Goal: Task Accomplishment & Management: Manage account settings

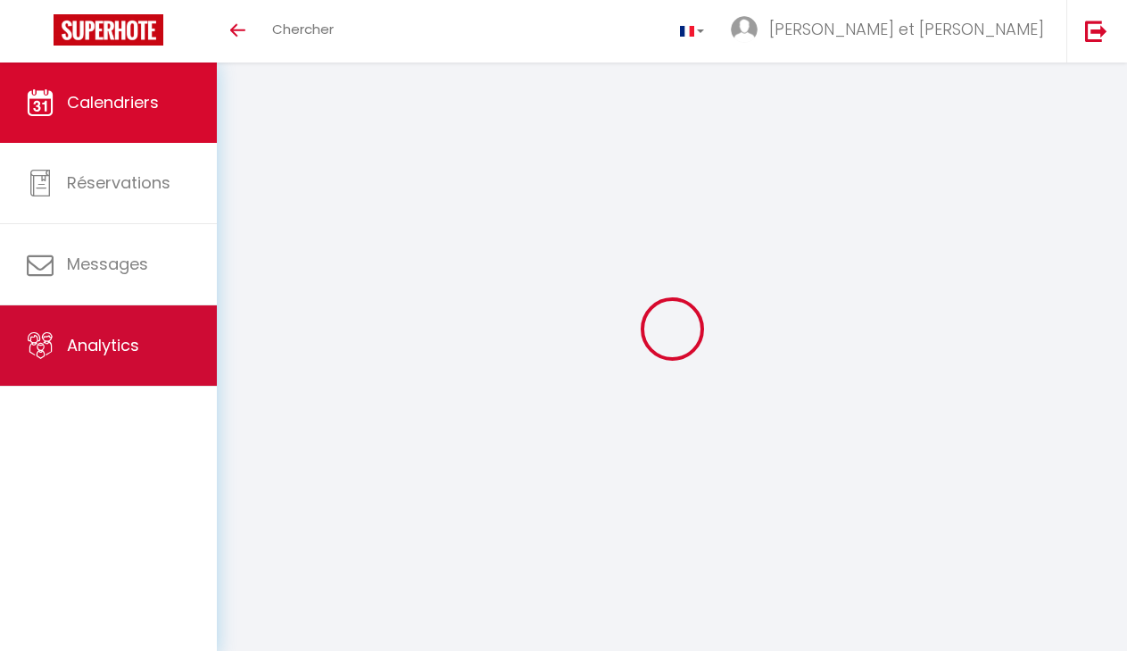
click at [142, 356] on link "Analytics" at bounding box center [108, 345] width 217 height 80
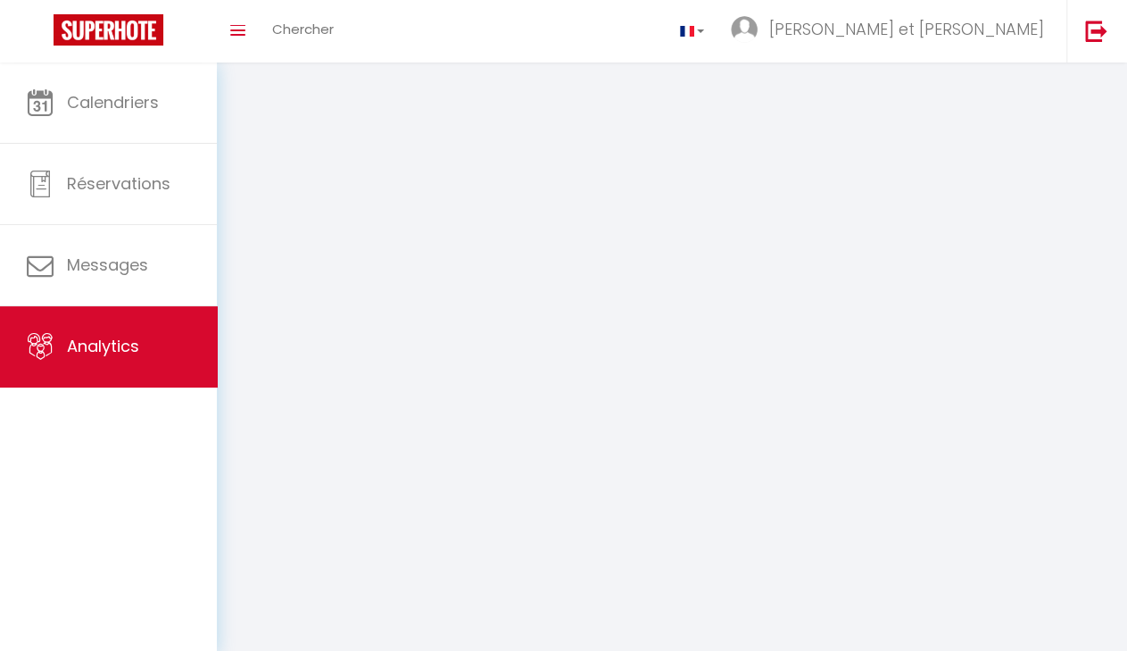
select select "2025"
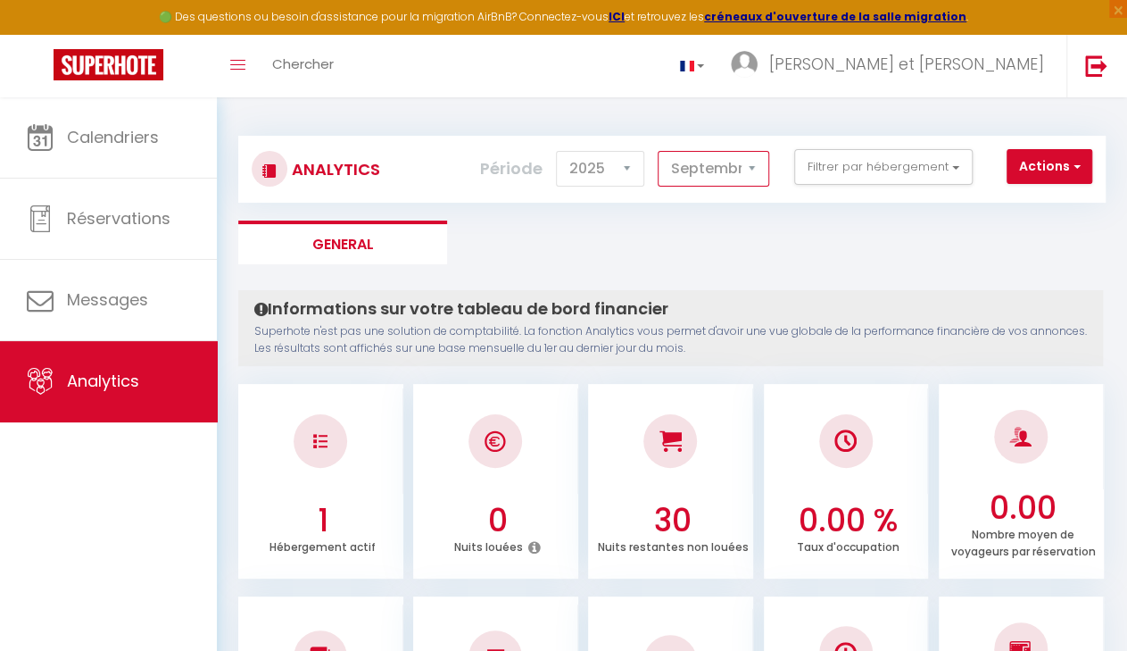
click at [658, 151] on select "[PERSON_NAME] Mars [PERSON_NAME] Juin Juillet Août Septembre Octobre Novembre D…" at bounding box center [714, 169] width 112 height 36
select select "8"
click option "Août" at bounding box center [0, 0] width 0 height 0
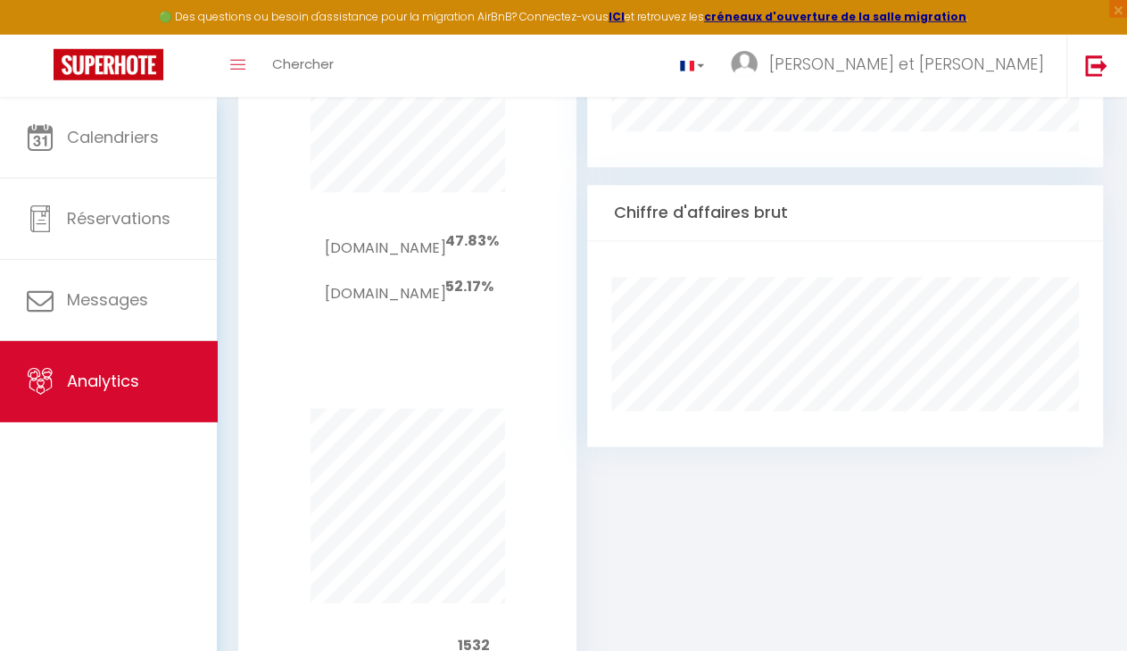
scroll to position [1137, 0]
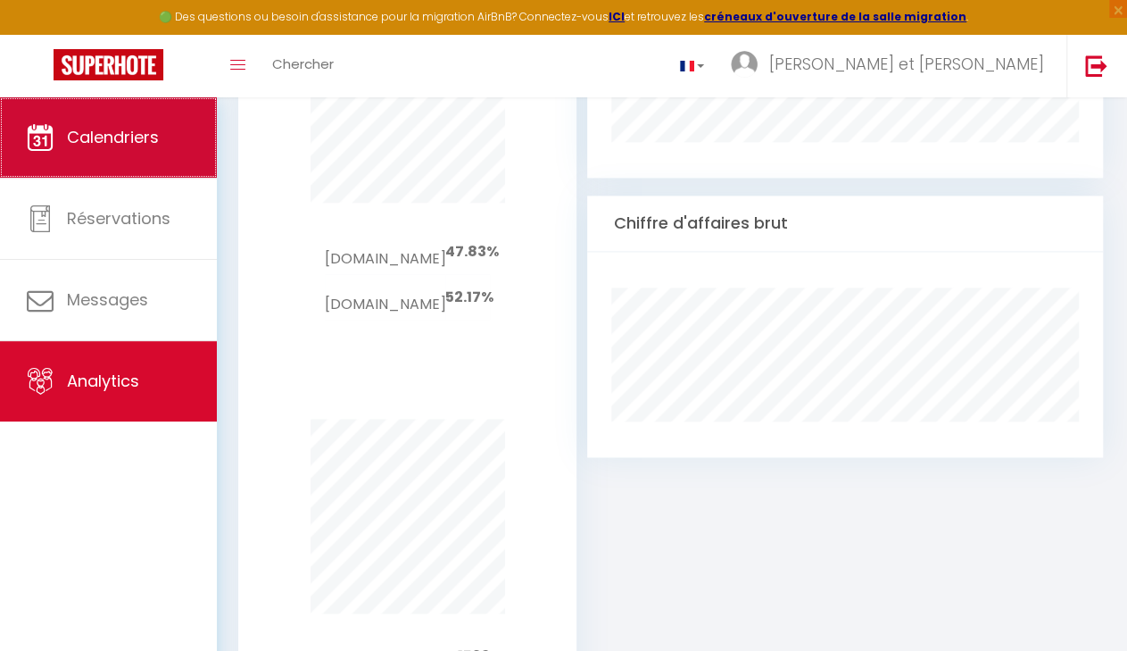
click at [100, 153] on link "Calendriers" at bounding box center [108, 137] width 217 height 80
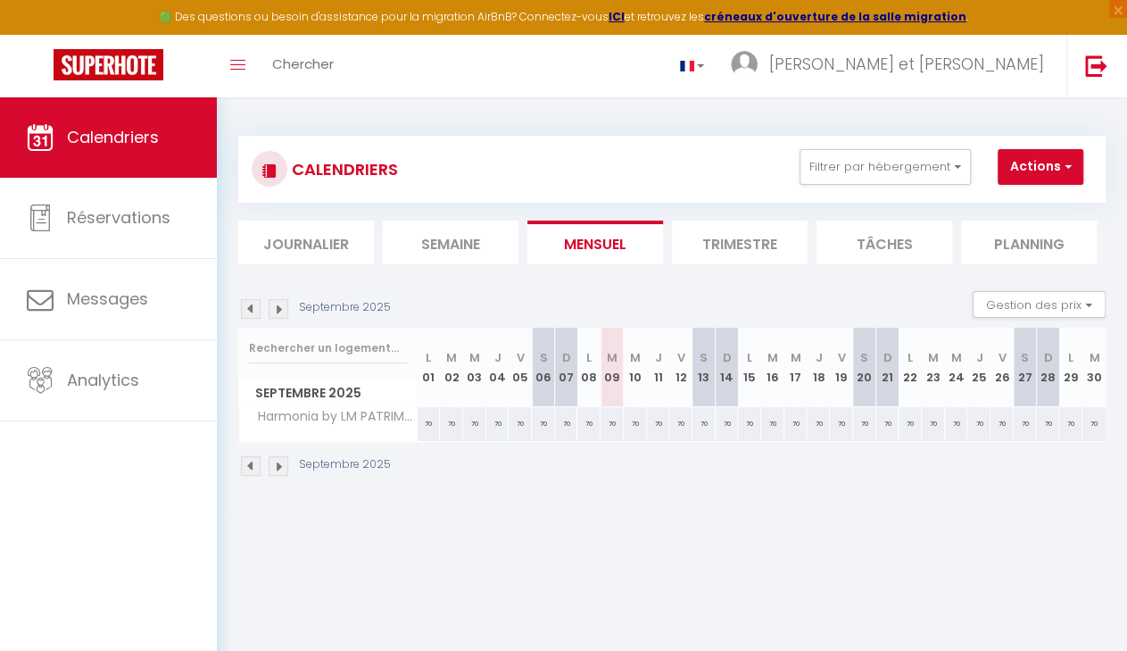
click at [260, 309] on img at bounding box center [251, 309] width 20 height 20
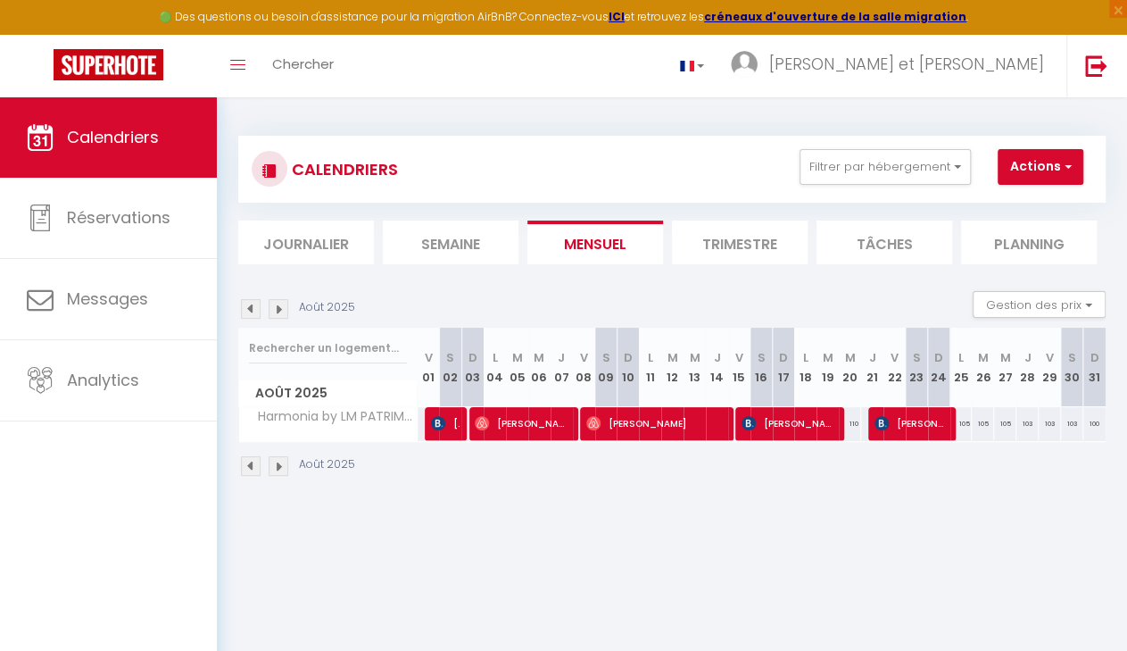
click at [260, 309] on img at bounding box center [251, 309] width 20 height 20
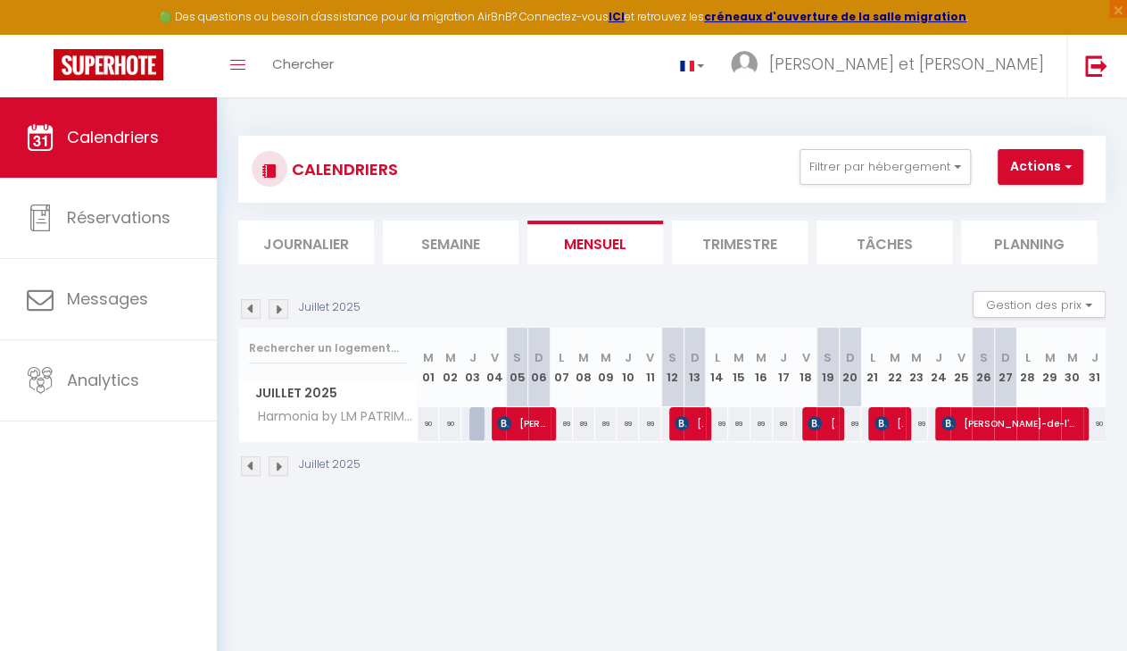
click at [276, 309] on img at bounding box center [279, 309] width 20 height 20
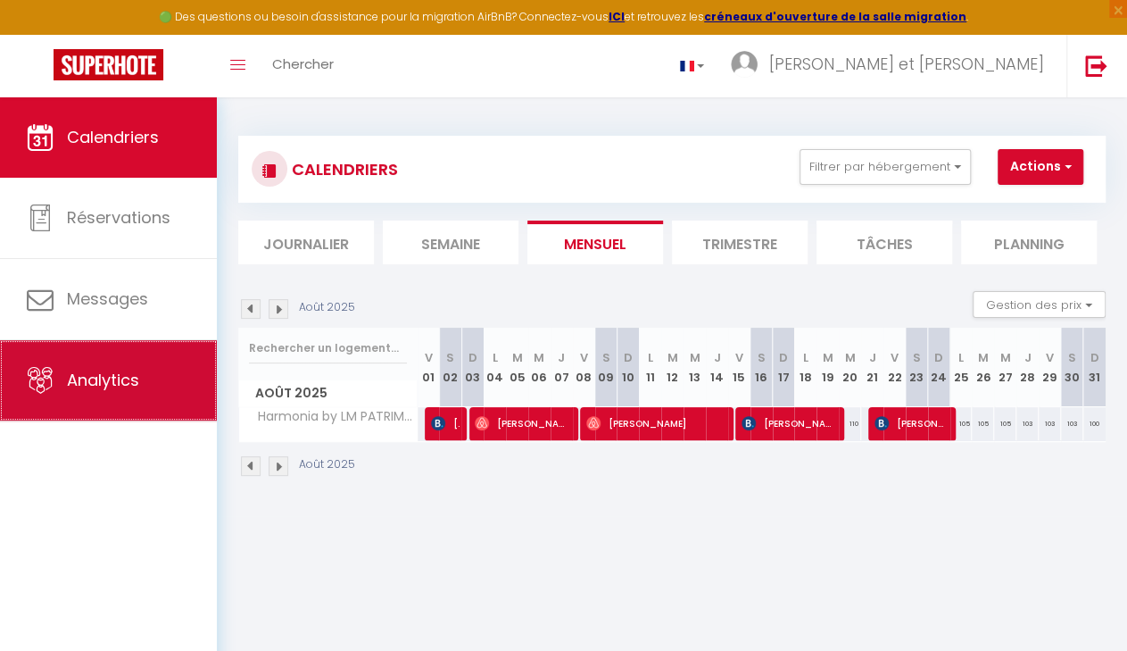
click at [123, 411] on link "Analytics" at bounding box center [108, 380] width 217 height 80
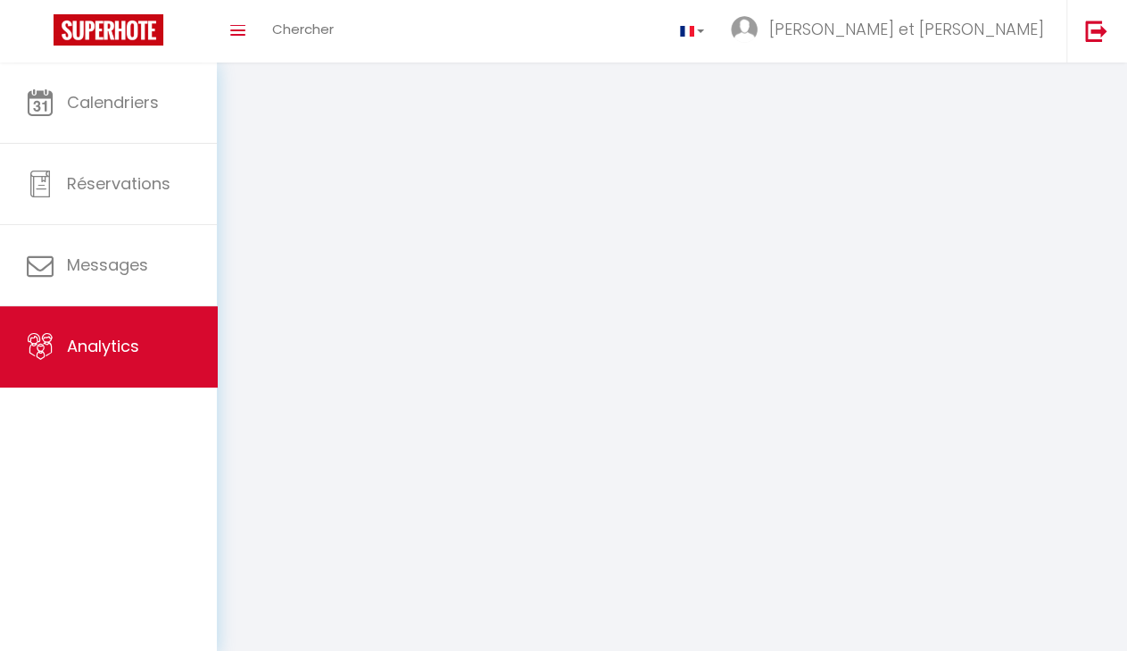
select select "2025"
select select "9"
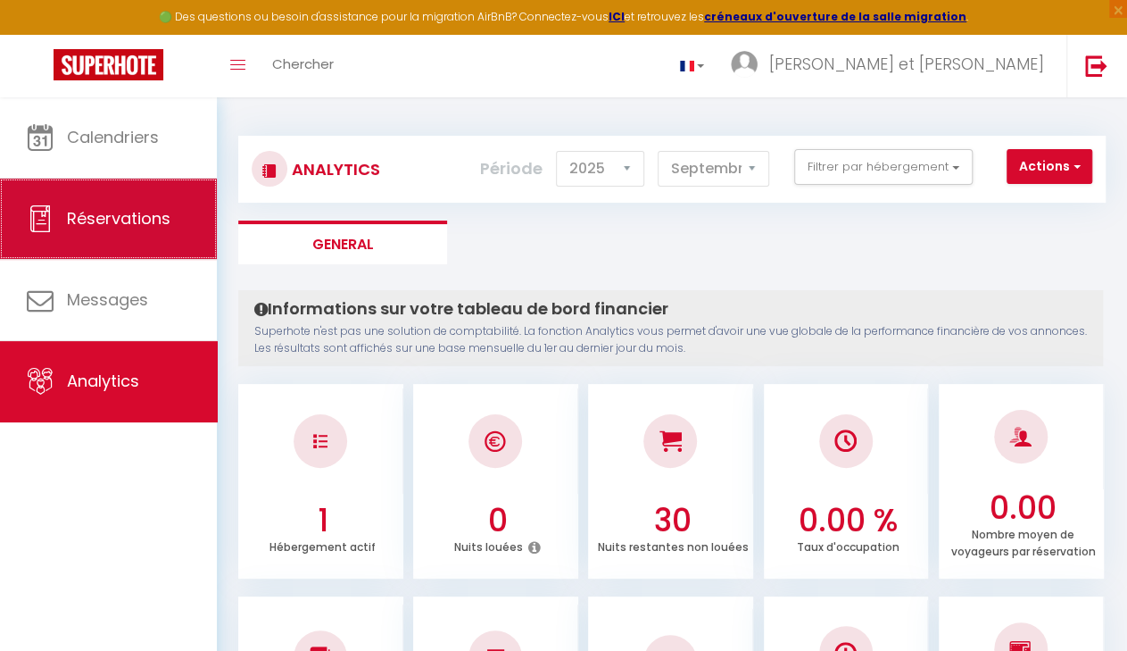
click at [137, 243] on link "Réservations" at bounding box center [108, 218] width 217 height 80
select select "not_cancelled"
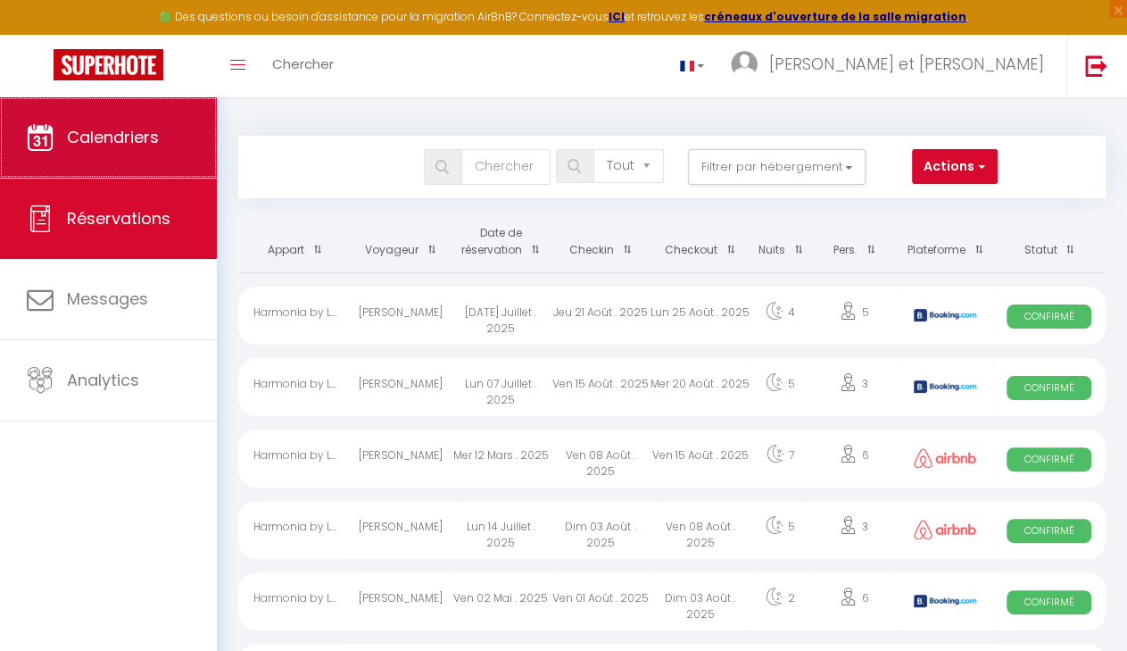
click at [86, 143] on span "Calendriers" at bounding box center [113, 137] width 92 height 22
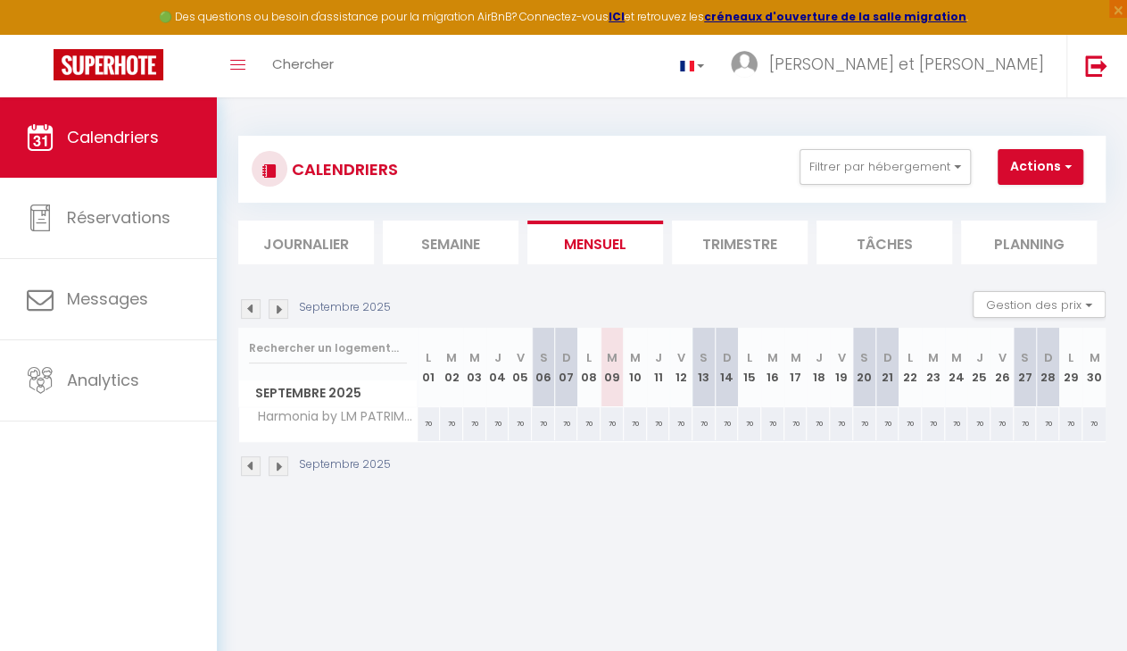
click at [251, 308] on img at bounding box center [251, 309] width 20 height 20
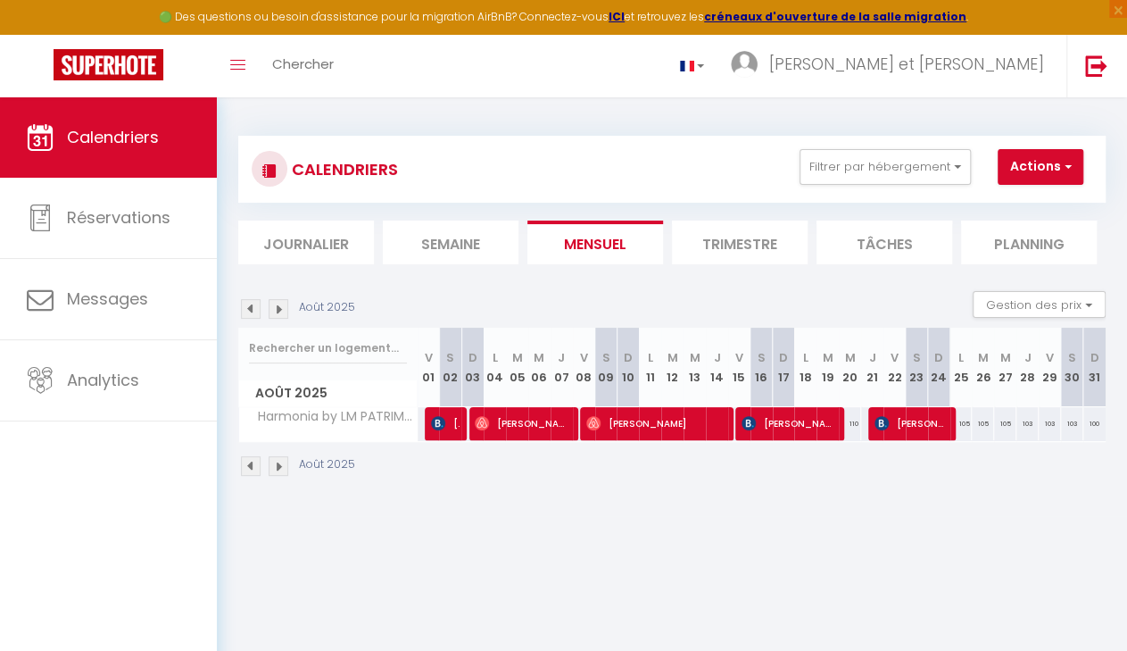
click at [245, 310] on img at bounding box center [251, 309] width 20 height 20
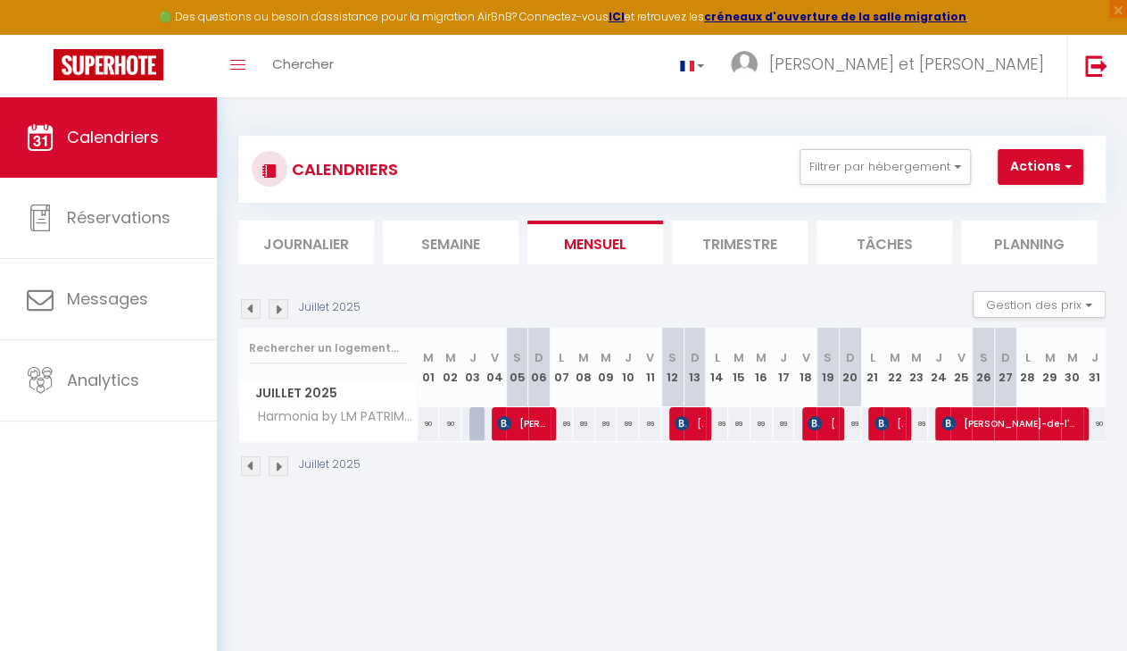
click at [276, 307] on img at bounding box center [279, 309] width 20 height 20
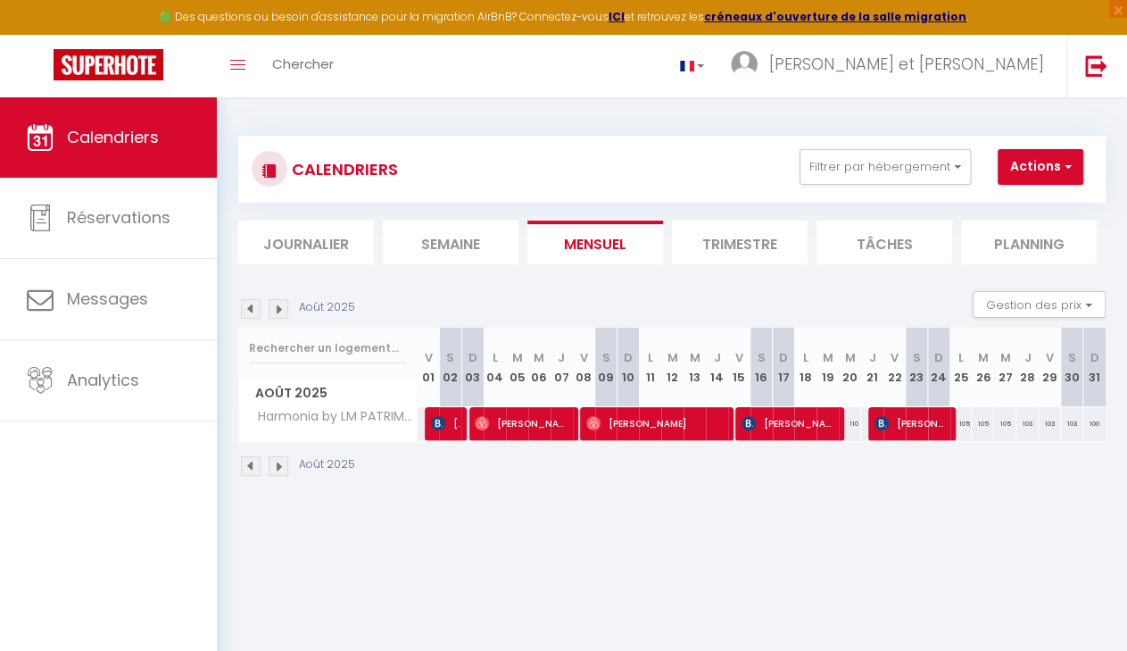
click at [439, 422] on img at bounding box center [438, 423] width 14 height 14
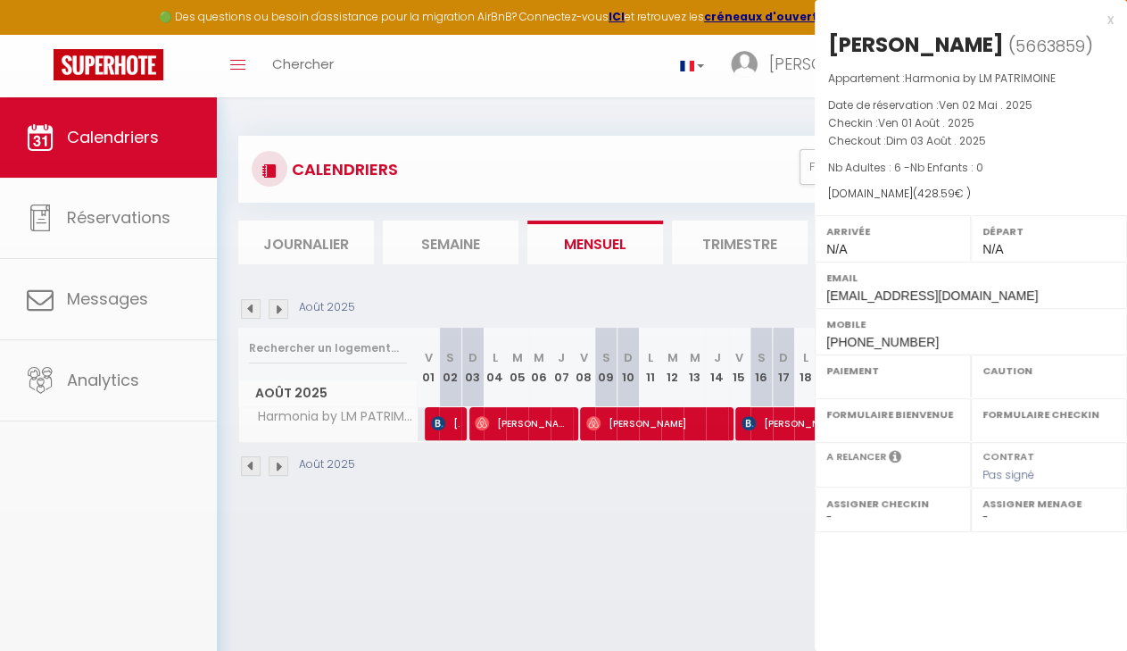
select select "OK"
select select "KO"
select select "0"
select select "1"
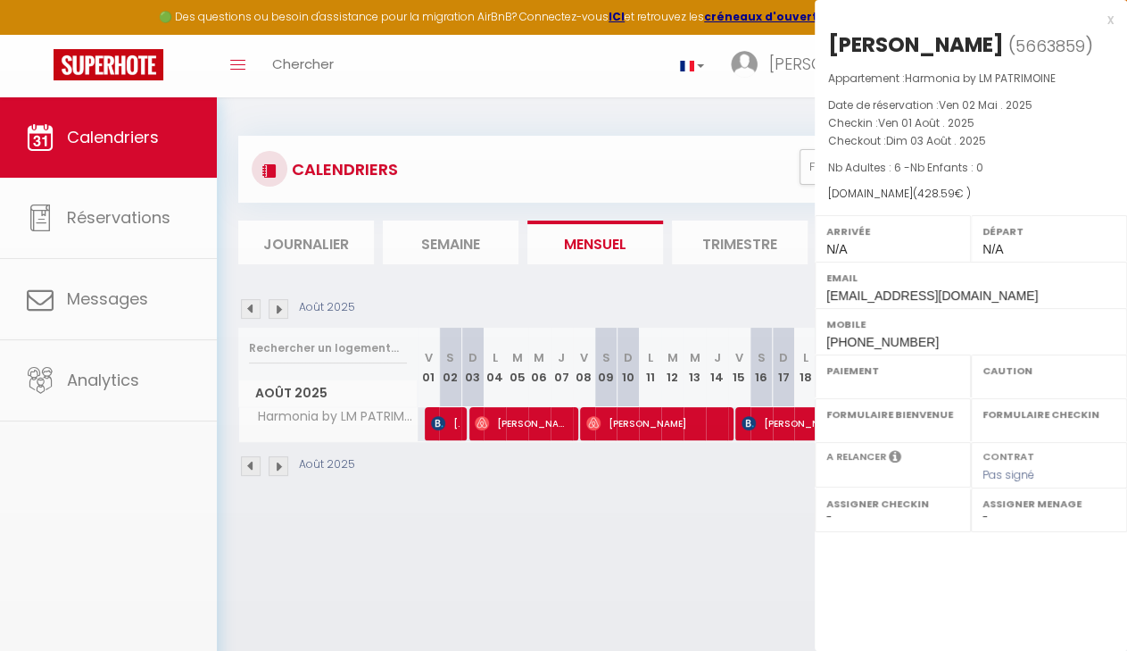
select select
select select "27883"
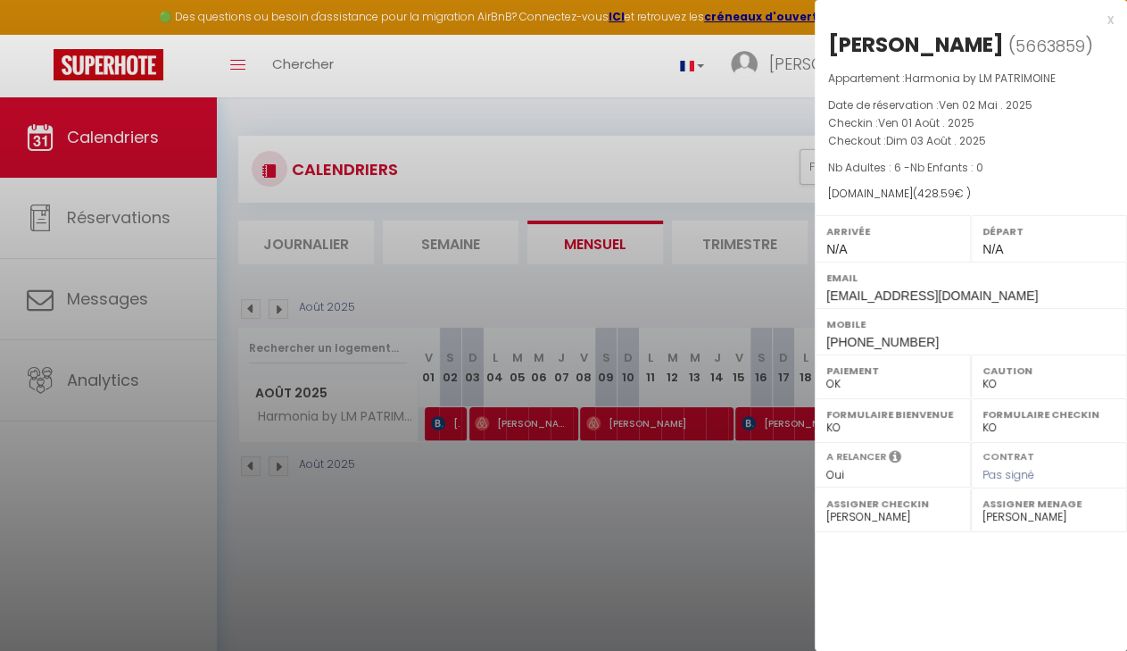
click at [452, 428] on div at bounding box center [563, 325] width 1127 height 651
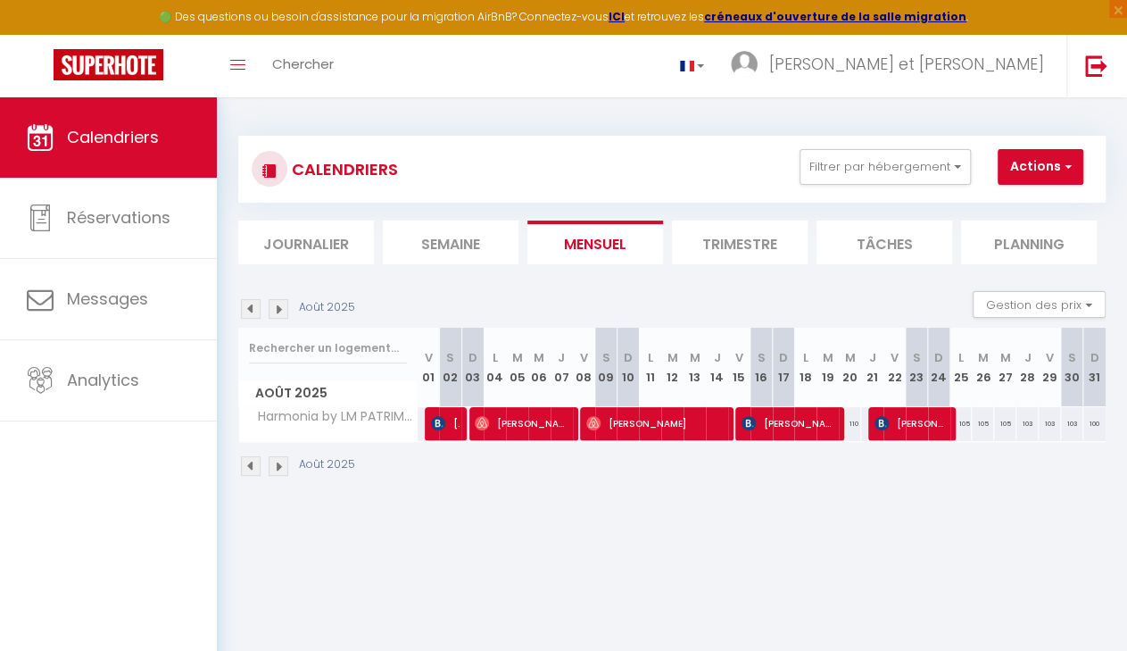
click at [446, 427] on span "[PERSON_NAME]" at bounding box center [445, 423] width 29 height 34
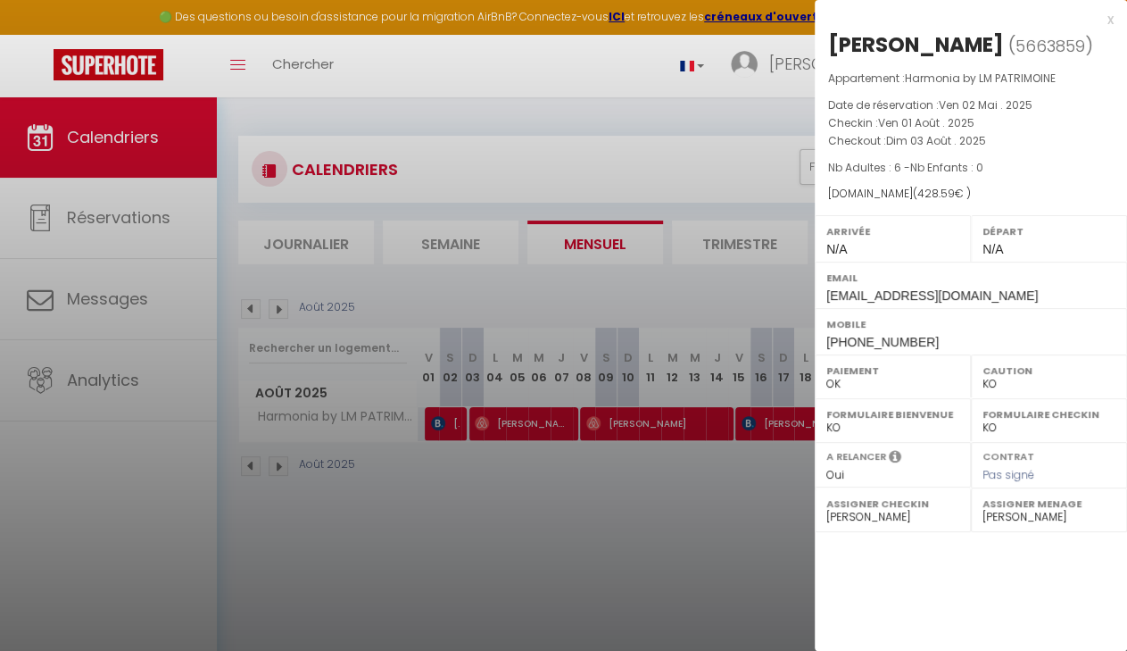
click at [116, 233] on div at bounding box center [563, 325] width 1127 height 651
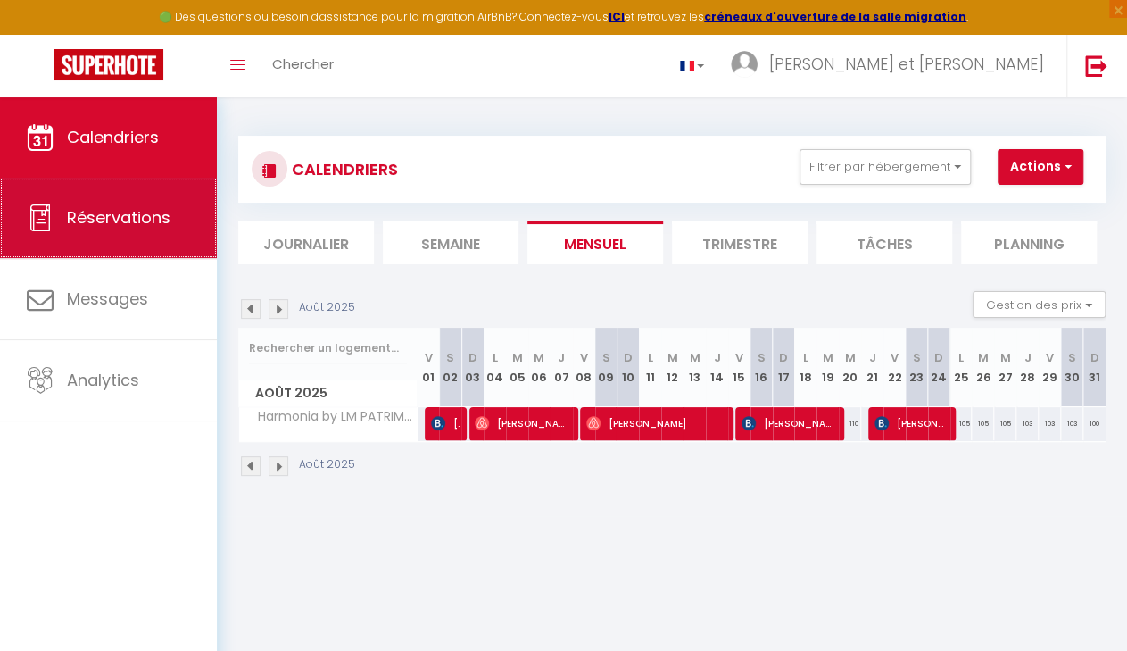
click at [173, 224] on link "Réservations" at bounding box center [108, 218] width 217 height 80
select select "not_cancelled"
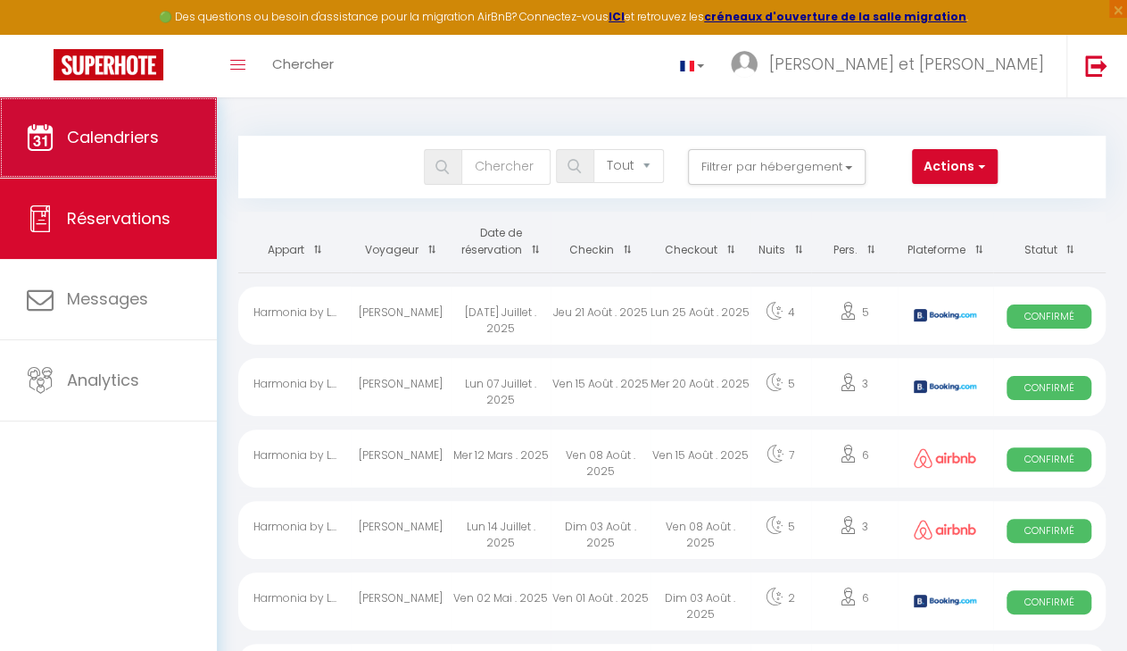
click at [188, 147] on link "Calendriers" at bounding box center [108, 137] width 217 height 80
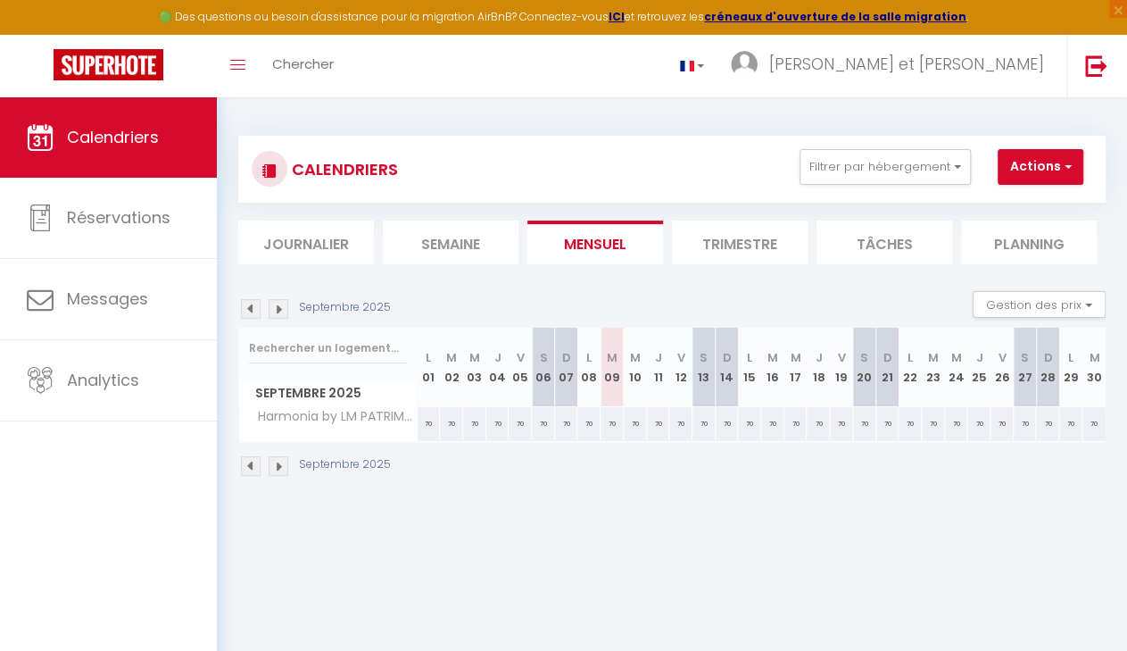
click at [253, 312] on img at bounding box center [251, 309] width 20 height 20
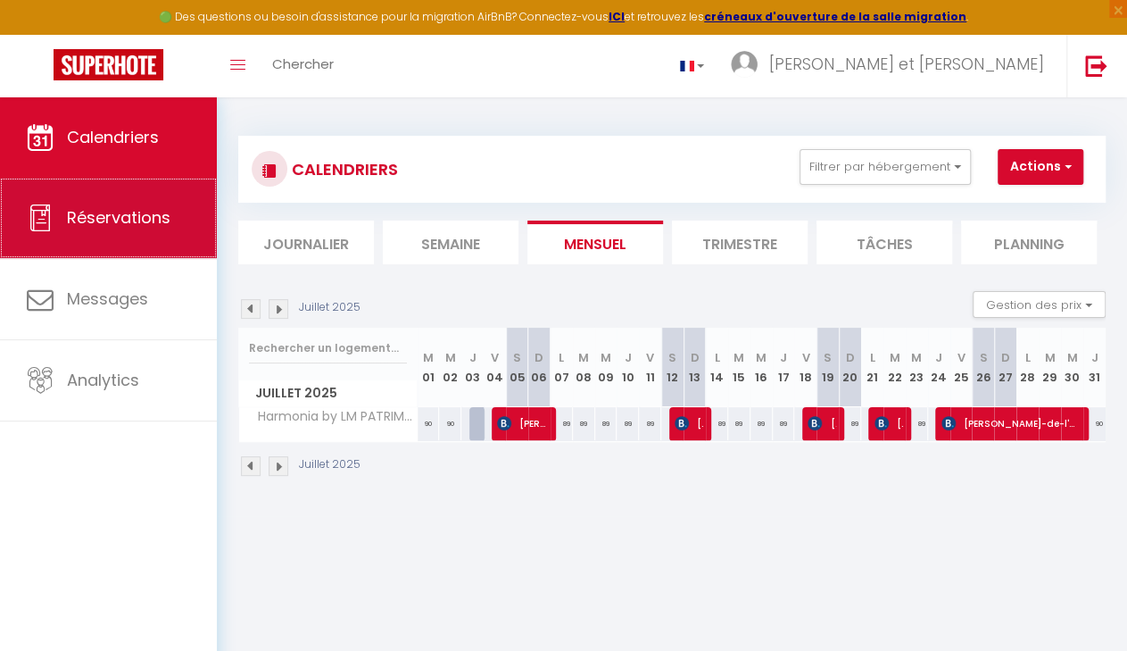
click at [132, 210] on span "Réservations" at bounding box center [119, 217] width 104 height 22
select select "not_cancelled"
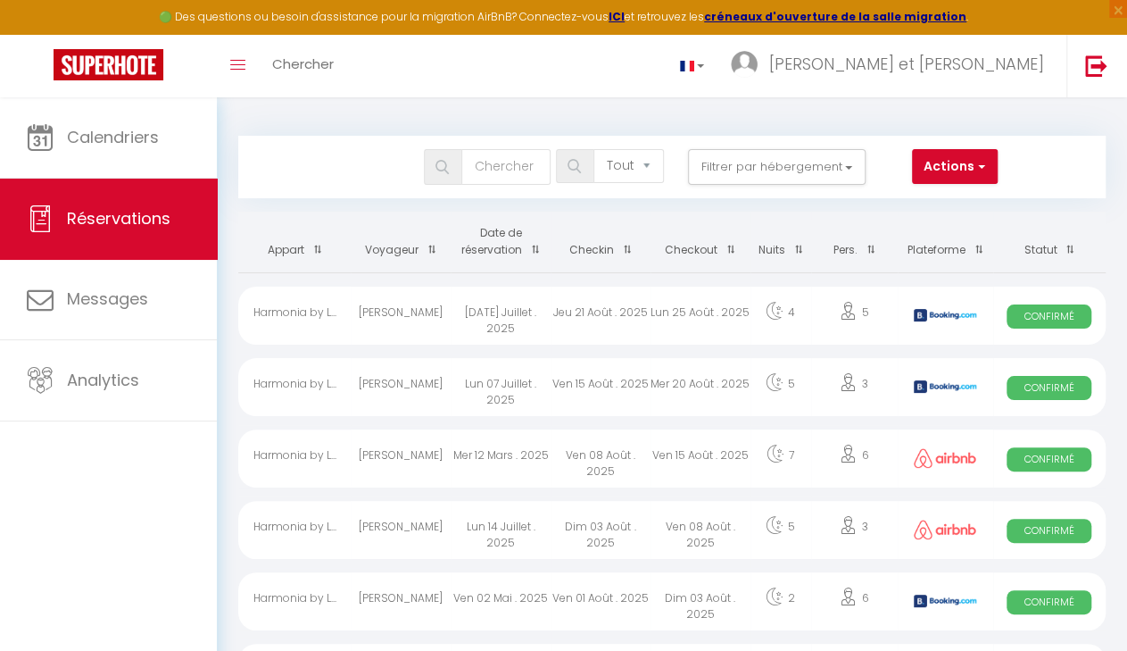
click at [547, 602] on div "Ven 02 Mai . 2025" at bounding box center [501, 601] width 100 height 58
select select "OK"
select select "KO"
select select "0"
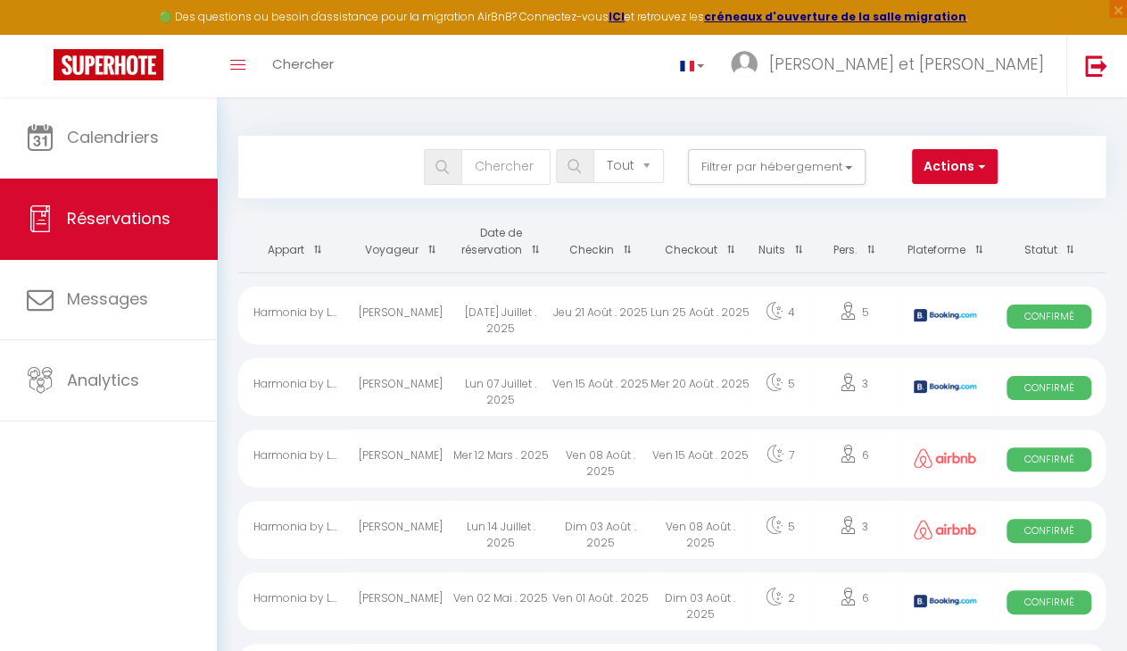
select select "1"
select select
select select "27883"
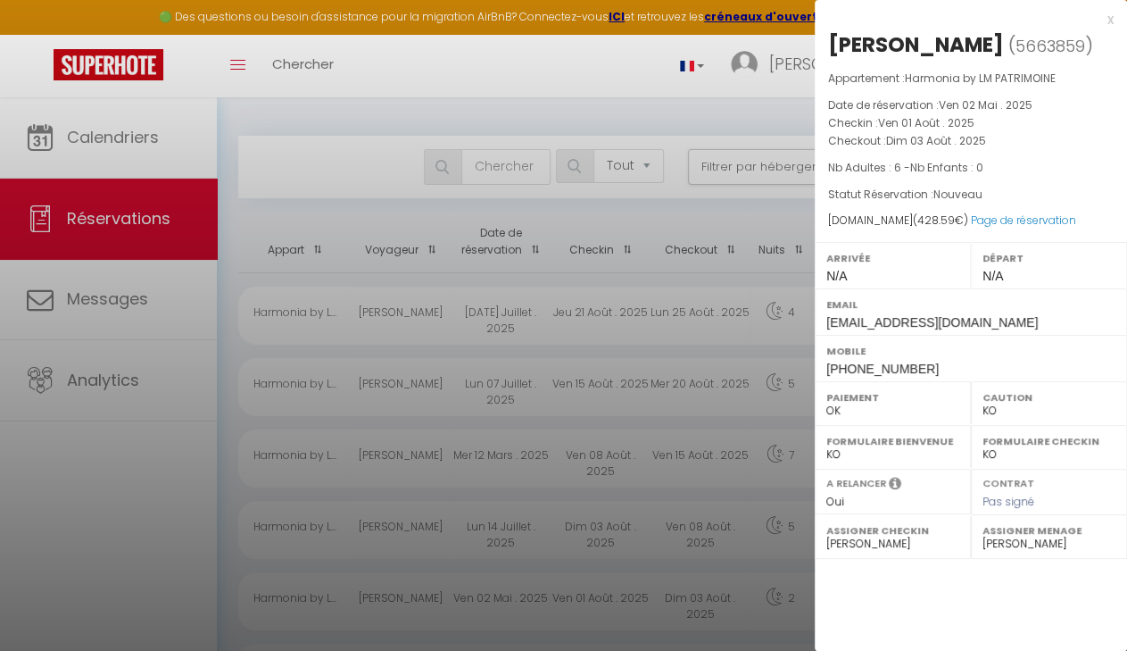
click at [736, 528] on div at bounding box center [563, 325] width 1127 height 651
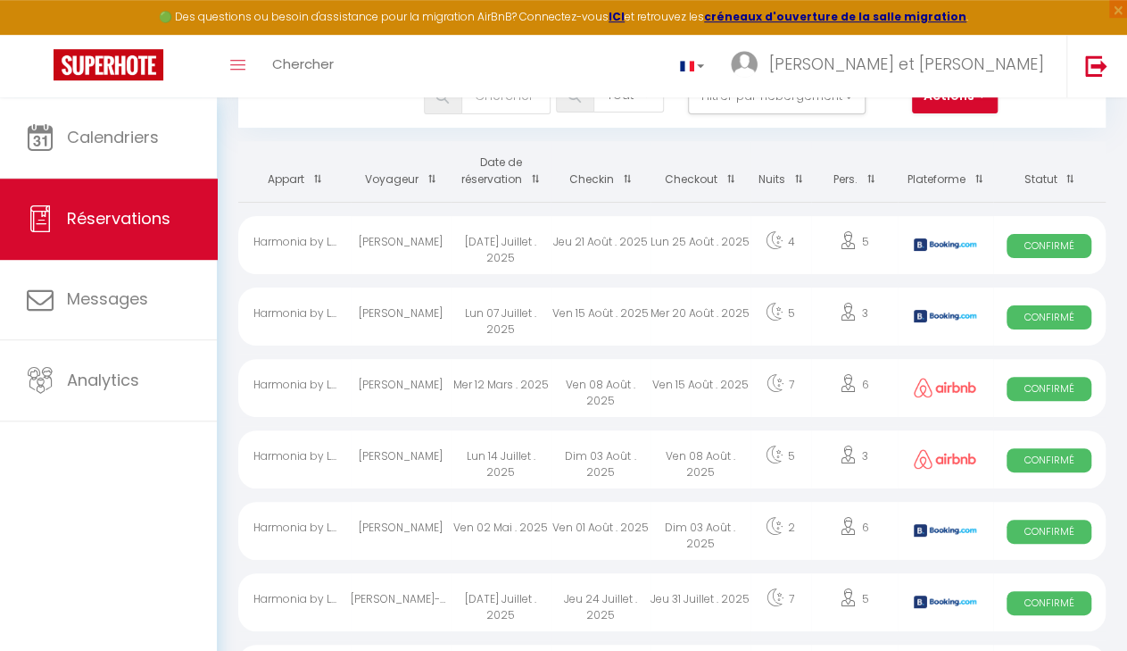
scroll to position [464, 0]
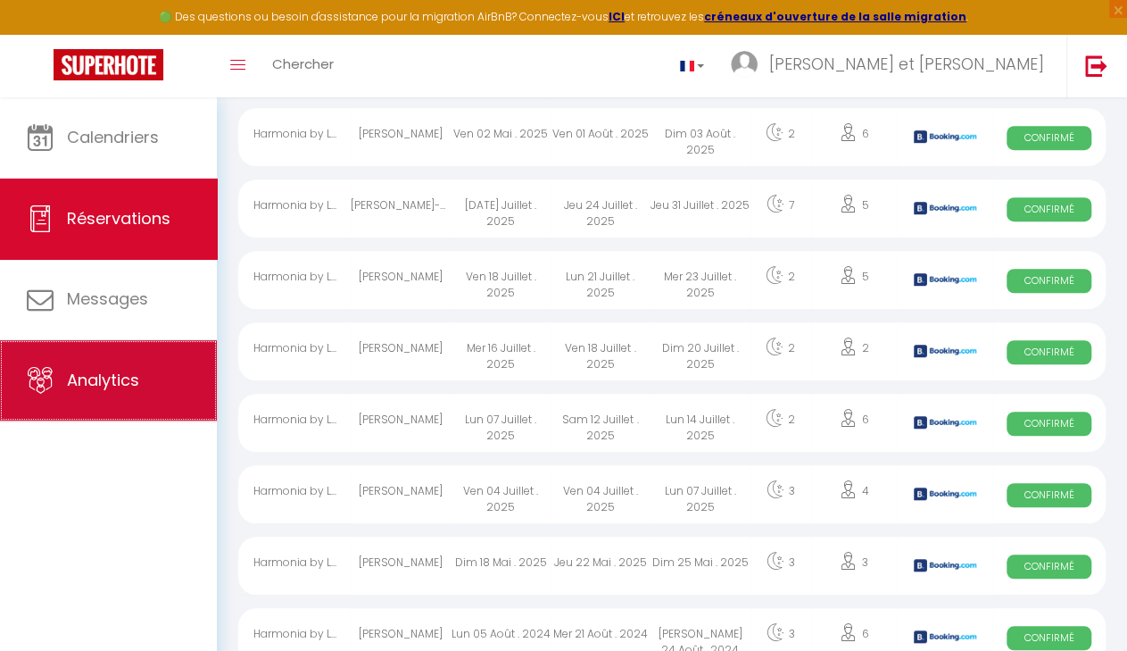
click at [114, 384] on span "Analytics" at bounding box center [103, 380] width 72 height 22
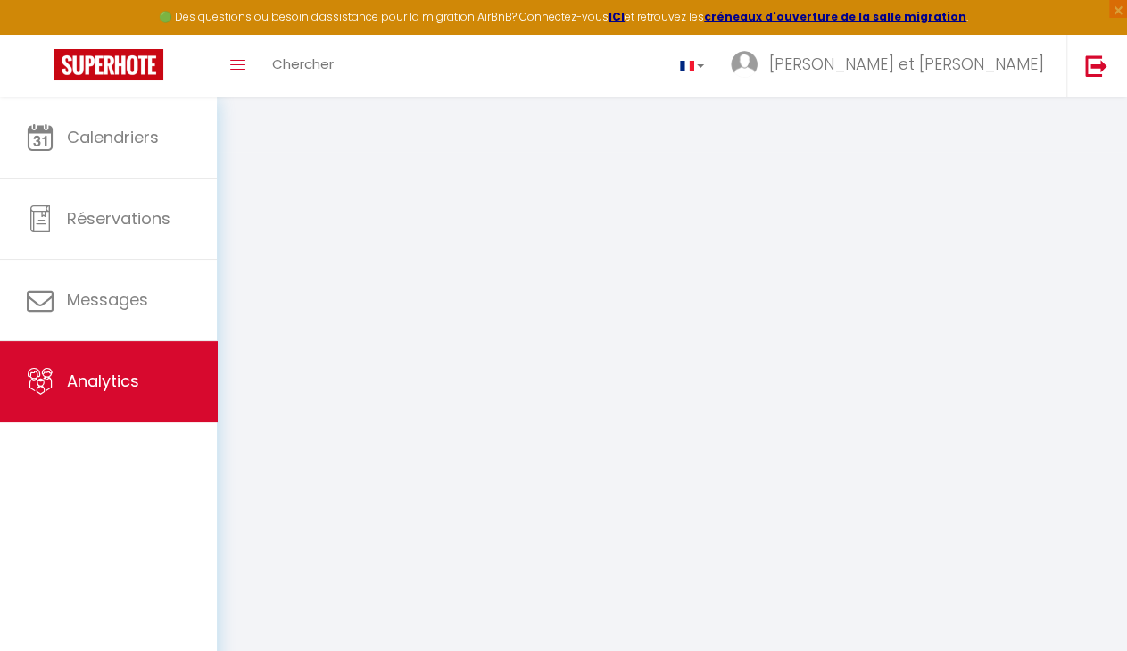
select select "2025"
select select "9"
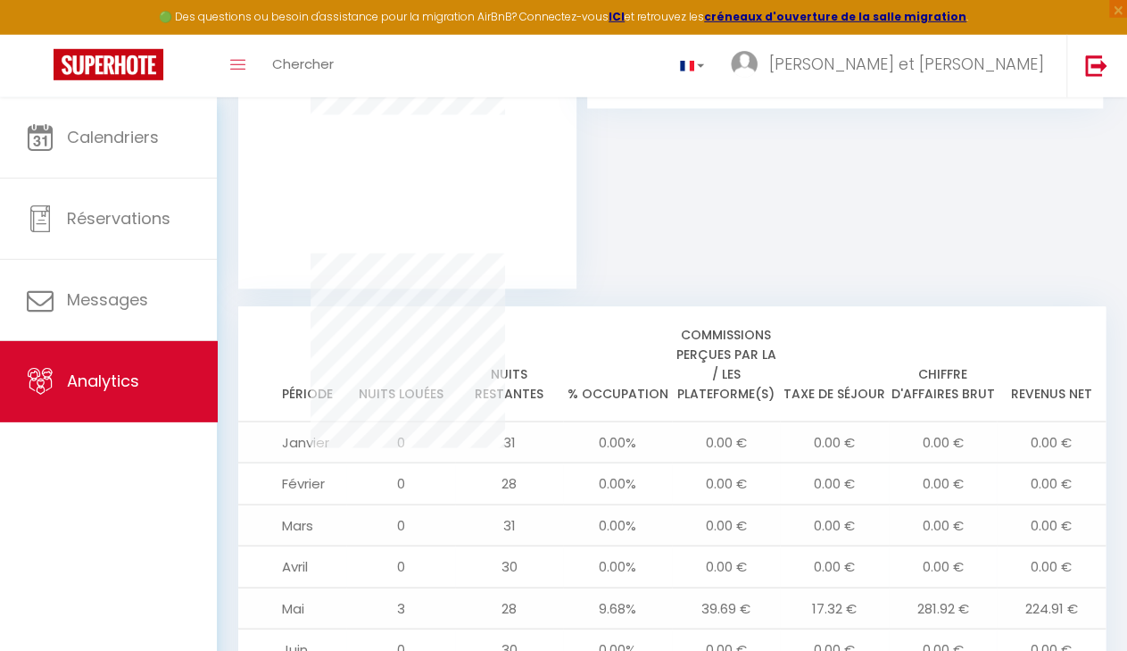
scroll to position [1474, 0]
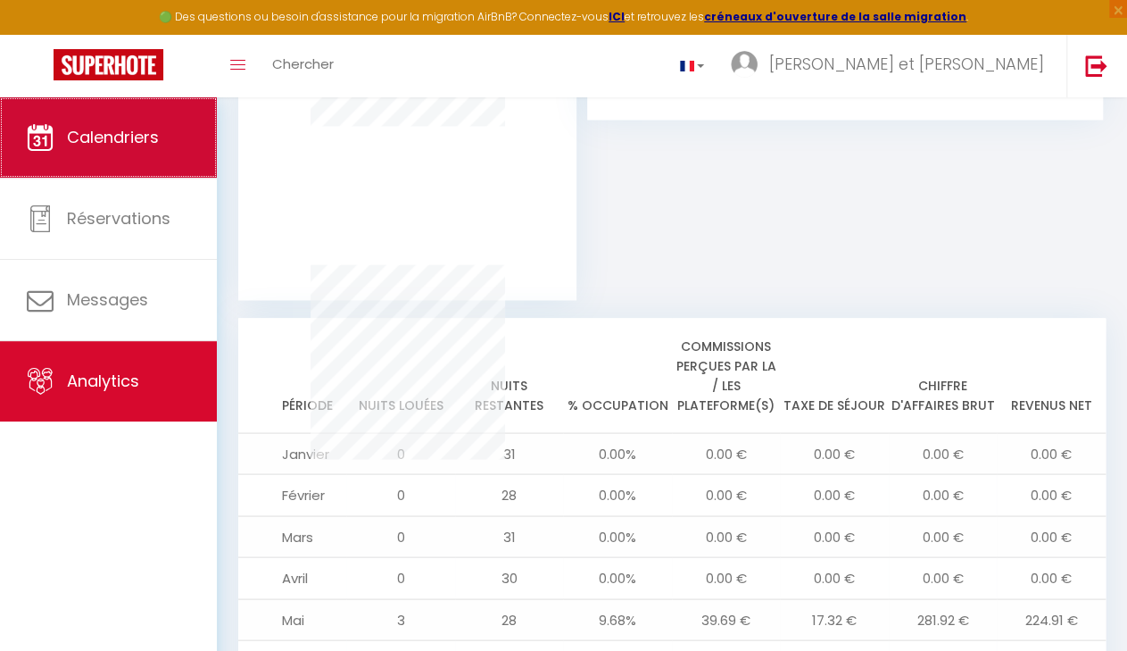
click at [67, 158] on link "Calendriers" at bounding box center [108, 137] width 217 height 80
